Goal: Transaction & Acquisition: Purchase product/service

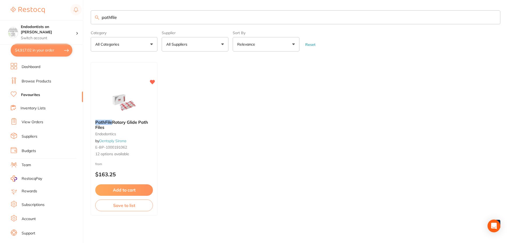
scroll to position [359, 0]
drag, startPoint x: 144, startPoint y: 16, endPoint x: 133, endPoint y: 12, distance: 11.6
click at [135, 13] on input "pathfile" at bounding box center [295, 17] width 409 height 14
drag, startPoint x: 136, startPoint y: 18, endPoint x: 67, endPoint y: 11, distance: 68.8
click at [68, 13] on div "$4,917.02 Endodontists on [PERSON_NAME] Switch account Endodontists on [PERSON_…" at bounding box center [255, 121] width 511 height 243
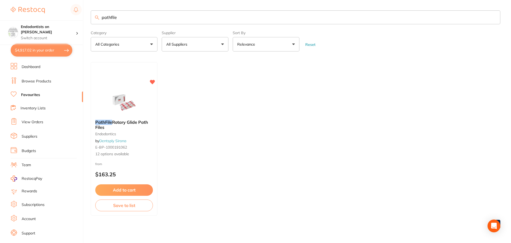
click at [248, 122] on ul "PathFile Rotary Glide Path Files endodontics by Dentsply Sirona E-BP-1000191062…" at bounding box center [295, 138] width 409 height 153
click at [307, 43] on button "Reset" at bounding box center [309, 44] width 13 height 5
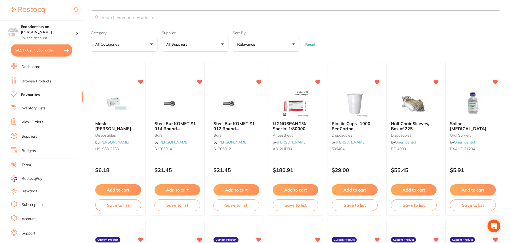
click at [223, 45] on button "All Suppliers" at bounding box center [195, 44] width 67 height 14
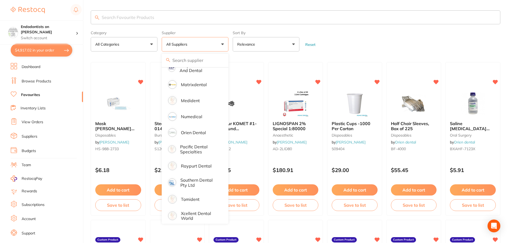
scroll to position [275, 0]
click at [144, 16] on input "search" at bounding box center [295, 17] width 409 height 14
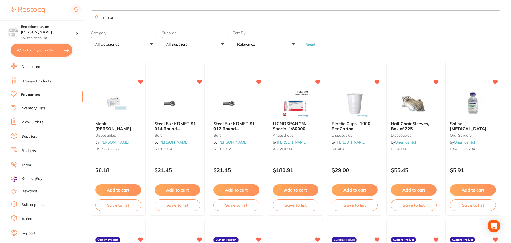
type input "mirror"
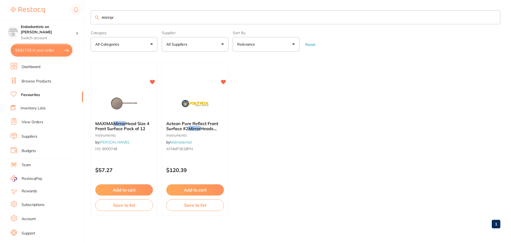
scroll to position [0, 0]
click at [125, 188] on button "Add to cart" at bounding box center [124, 190] width 58 height 11
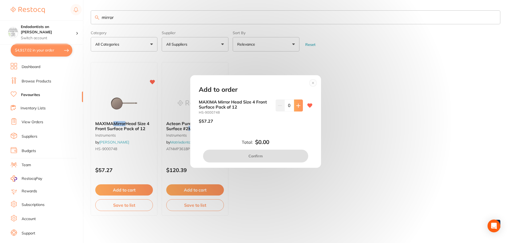
click at [294, 108] on button at bounding box center [298, 105] width 9 height 12
type input "1"
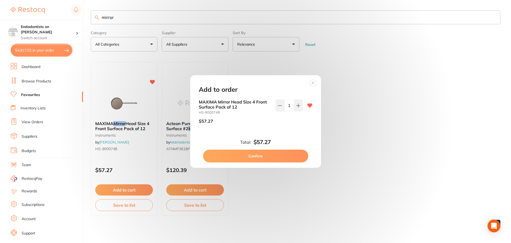
click at [283, 156] on button "Confirm" at bounding box center [255, 156] width 105 height 13
checkbox input "false"
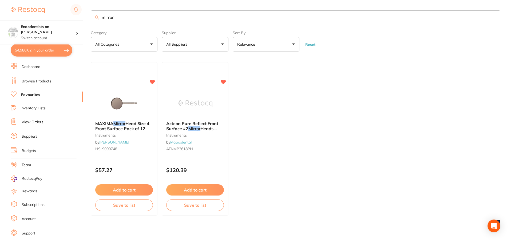
drag, startPoint x: 97, startPoint y: 15, endPoint x: 0, endPoint y: 12, distance: 96.8
click at [0, 12] on div "$4,980.02 Endodontists on [PERSON_NAME] Switch account Endodontists on [PERSON_…" at bounding box center [255, 121] width 511 height 243
type input "lentulo"
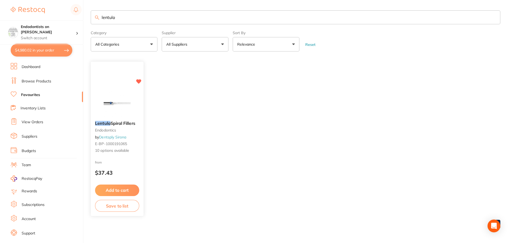
click at [119, 190] on button "Add to cart" at bounding box center [117, 190] width 44 height 11
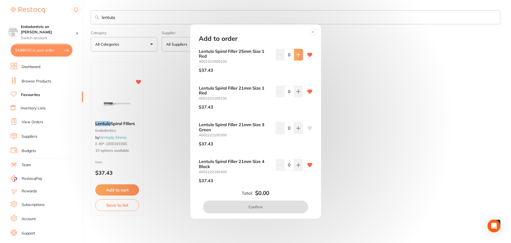
click at [299, 56] on icon at bounding box center [298, 55] width 4 height 4
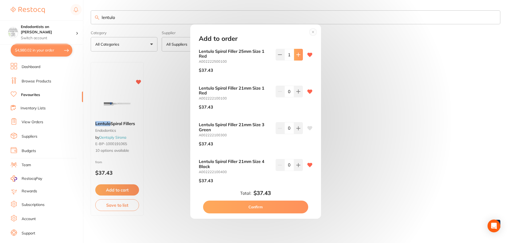
click at [299, 56] on icon at bounding box center [298, 55] width 4 height 4
type input "2"
click at [240, 205] on button "Confirm" at bounding box center [255, 207] width 105 height 13
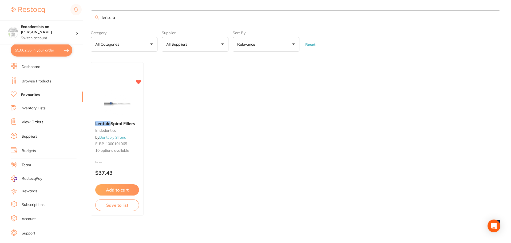
drag, startPoint x: 123, startPoint y: 18, endPoint x: 63, endPoint y: 9, distance: 60.2
click at [63, 9] on div "$5,062.36 Endodontists on [PERSON_NAME] Switch account Endodontists on [PERSON_…" at bounding box center [255, 121] width 511 height 243
type input "LA syringe"
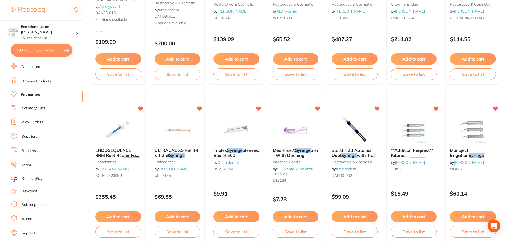
scroll to position [80, 0]
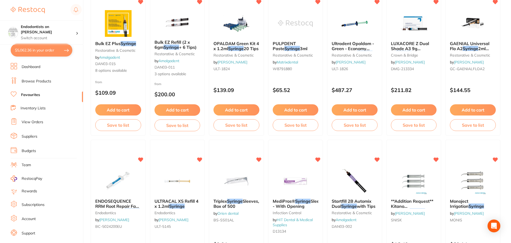
click at [26, 80] on link "Browse Products" at bounding box center [37, 81] width 30 height 5
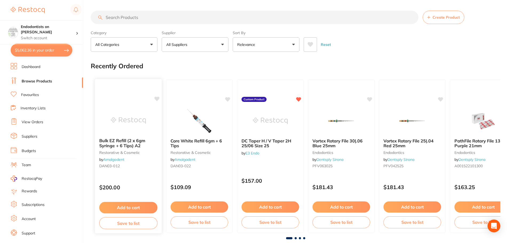
click at [156, 97] on icon at bounding box center [156, 98] width 5 height 5
click at [229, 98] on icon at bounding box center [227, 99] width 5 height 5
click at [118, 16] on input "search" at bounding box center [254, 17] width 327 height 13
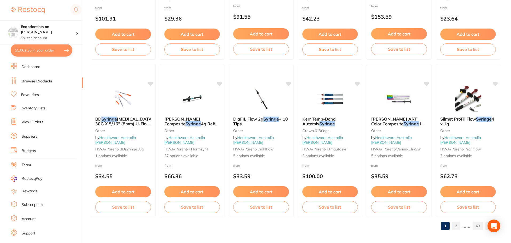
scroll to position [1274, 0]
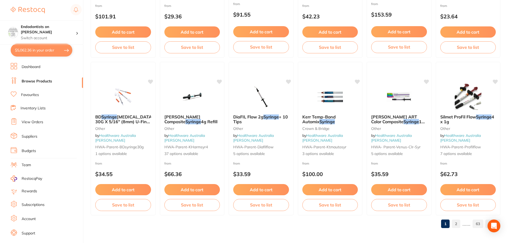
click at [458, 224] on link "2" at bounding box center [455, 223] width 9 height 11
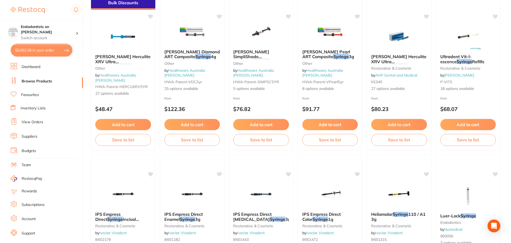
scroll to position [0, 0]
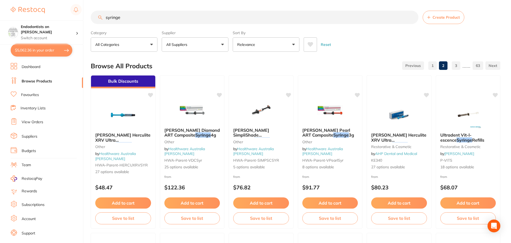
drag, startPoint x: 129, startPoint y: 18, endPoint x: 78, endPoint y: 19, distance: 51.2
click at [78, 19] on div "$5,062.36 Endodontists on [PERSON_NAME] Switch account Endodontists on [PERSON_…" at bounding box center [255, 121] width 511 height 243
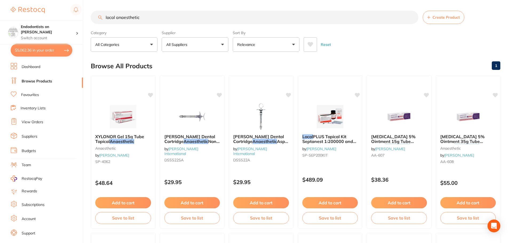
drag, startPoint x: 140, startPoint y: 19, endPoint x: 0, endPoint y: -1, distance: 141.2
click at [0, 0] on html "$5,062.36 Endodontists on [PERSON_NAME] Switch account Endodontists on [PERSON_…" at bounding box center [255, 121] width 511 height 243
paste input "HSSC22"
type input "HSSC22"
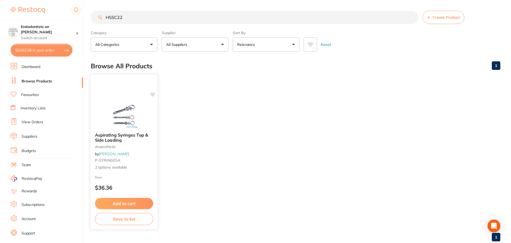
click at [151, 94] on icon at bounding box center [152, 94] width 5 height 5
click at [129, 204] on button "Add to cart" at bounding box center [124, 202] width 58 height 11
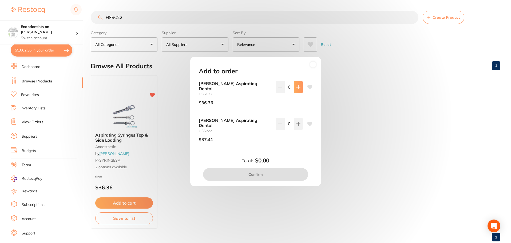
click at [297, 89] on icon at bounding box center [298, 87] width 4 height 4
type input "1"
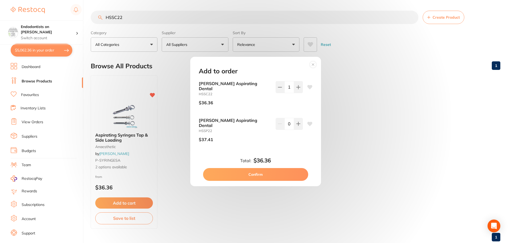
click at [307, 89] on icon at bounding box center [309, 87] width 5 height 4
click at [283, 169] on button "Confirm" at bounding box center [255, 174] width 105 height 13
checkbox input "false"
